Goal: Transaction & Acquisition: Purchase product/service

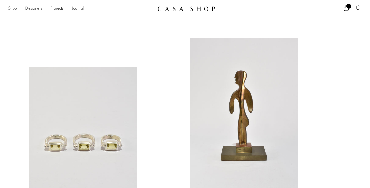
click at [11, 7] on link "Shop" at bounding box center [12, 8] width 9 height 7
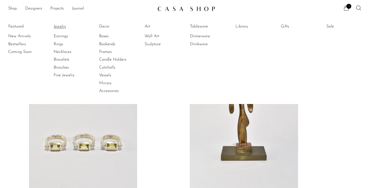
click at [64, 27] on link "Jewelry" at bounding box center [73, 27] width 38 height 6
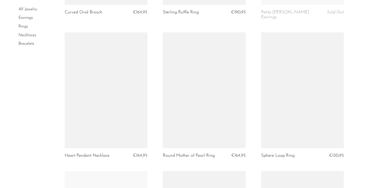
scroll to position [994, 0]
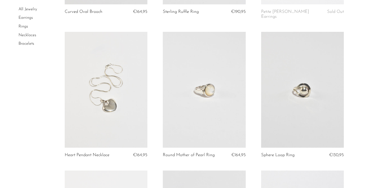
click at [205, 109] on link at bounding box center [204, 90] width 83 height 116
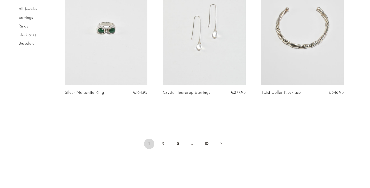
scroll to position [1618, 0]
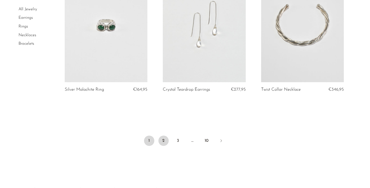
click at [162, 135] on link "2" at bounding box center [163, 140] width 10 height 10
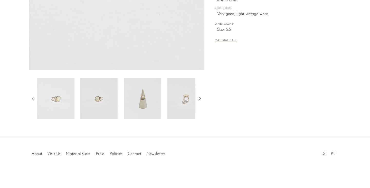
scroll to position [146, 0]
click at [145, 99] on img at bounding box center [142, 98] width 37 height 41
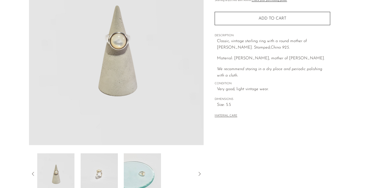
scroll to position [73, 0]
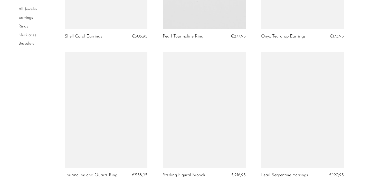
scroll to position [873, 0]
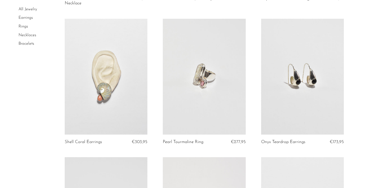
click at [299, 79] on link at bounding box center [302, 77] width 83 height 116
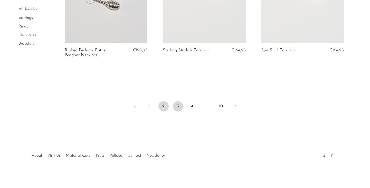
scroll to position [1662, 0]
click at [177, 105] on link "3" at bounding box center [178, 106] width 10 height 10
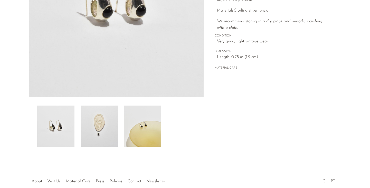
click at [112, 128] on img at bounding box center [99, 125] width 37 height 41
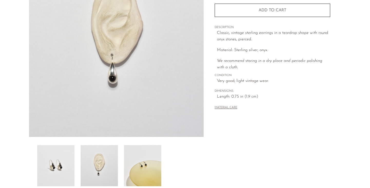
scroll to position [79, 0]
click at [134, 161] on img at bounding box center [142, 165] width 37 height 41
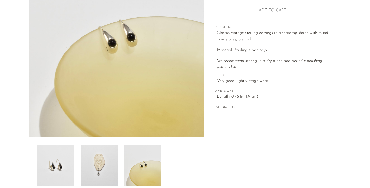
click at [104, 161] on img at bounding box center [99, 165] width 37 height 41
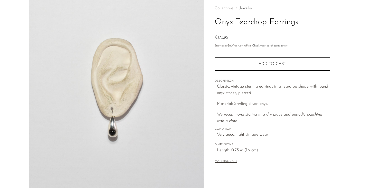
scroll to position [9, 0]
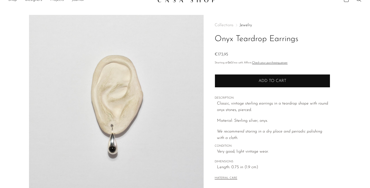
click at [261, 85] on button "Add to cart" at bounding box center [272, 80] width 115 height 13
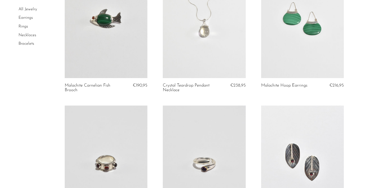
scroll to position [1069, 0]
click at [297, 52] on link at bounding box center [302, 20] width 83 height 116
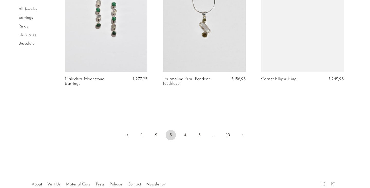
scroll to position [1640, 0]
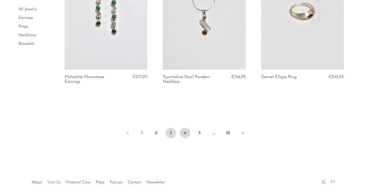
click at [186, 131] on link "4" at bounding box center [185, 133] width 10 height 10
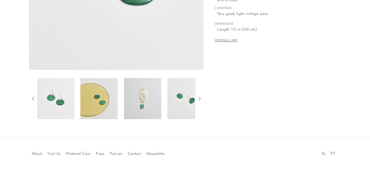
scroll to position [146, 0]
click at [144, 106] on img at bounding box center [142, 98] width 37 height 41
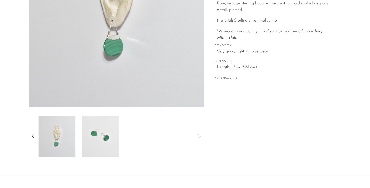
scroll to position [66, 0]
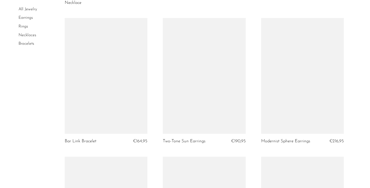
scroll to position [1621, 0]
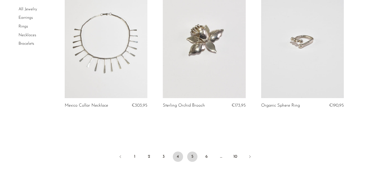
click at [194, 151] on link "5" at bounding box center [192, 156] width 10 height 10
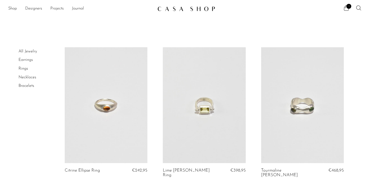
scroll to position [0, 0]
click at [12, 8] on link "Shop" at bounding box center [12, 8] width 9 height 7
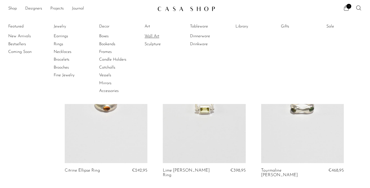
click at [149, 36] on link "Wall Art" at bounding box center [163, 36] width 38 height 6
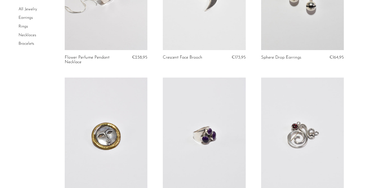
scroll to position [1383, 0]
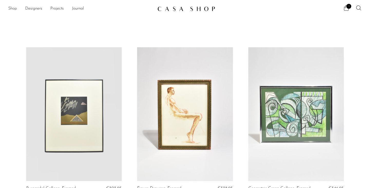
click at [16, 8] on link "Shop" at bounding box center [12, 8] width 9 height 7
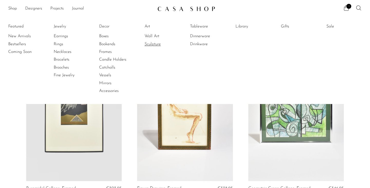
click at [154, 45] on link "Sculpture" at bounding box center [163, 44] width 38 height 6
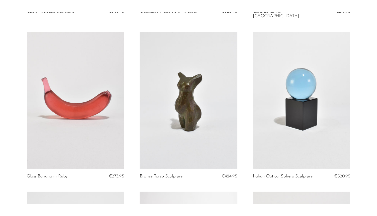
scroll to position [886, 0]
